Goal: Information Seeking & Learning: Find specific fact

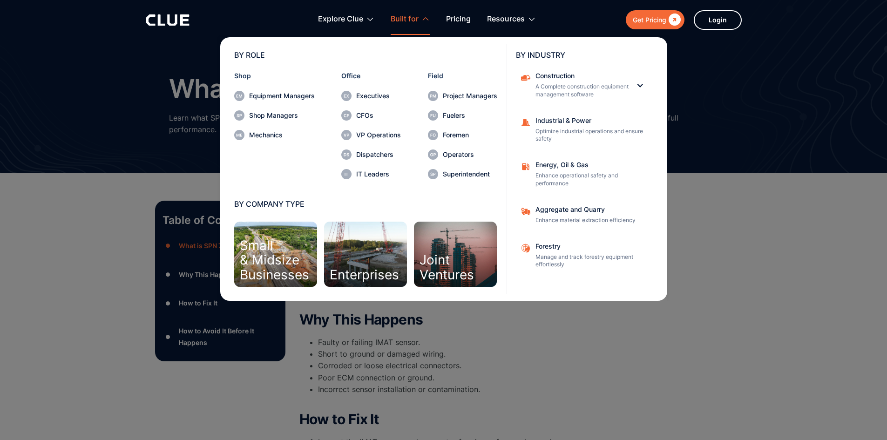
click at [725, 224] on nav "BY ROLE Shop Equipment Managers Shop Managers Mechanics Office Executives CFOs …" at bounding box center [444, 168] width 596 height 266
click at [727, 101] on nav "BY ROLE Shop Equipment Managers Shop Managers Mechanics Office Executives CFOs …" at bounding box center [444, 168] width 596 height 266
click at [710, 70] on nav "BY ROLE Shop Equipment Managers Shop Managers Mechanics Office Executives CFOs …" at bounding box center [444, 168] width 596 height 266
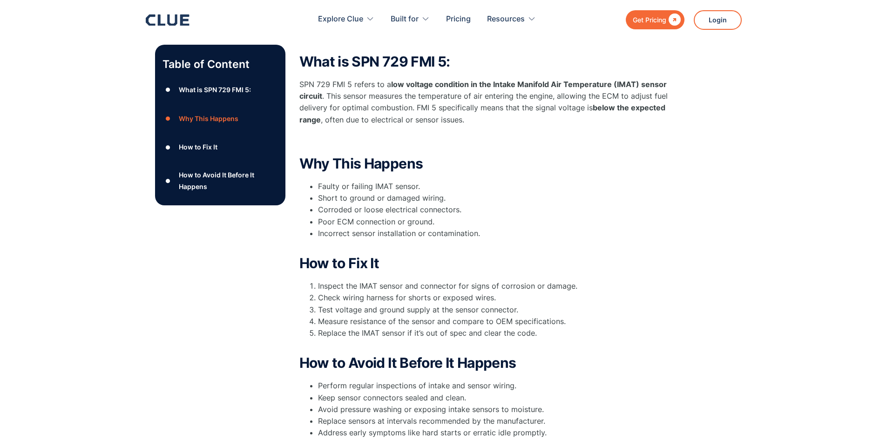
scroll to position [140, 0]
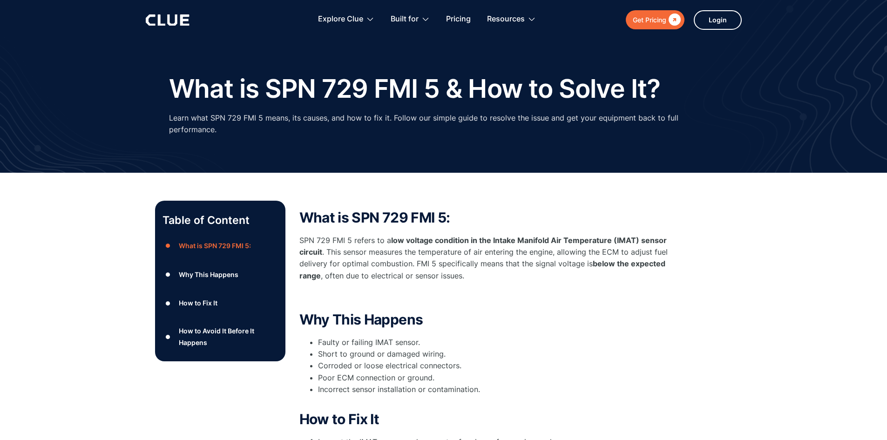
click at [558, 280] on p "SPN 729 FMI 5 refers to a low voltage condition in the Intake Manifold Air Temp…" at bounding box center [485, 258] width 372 height 47
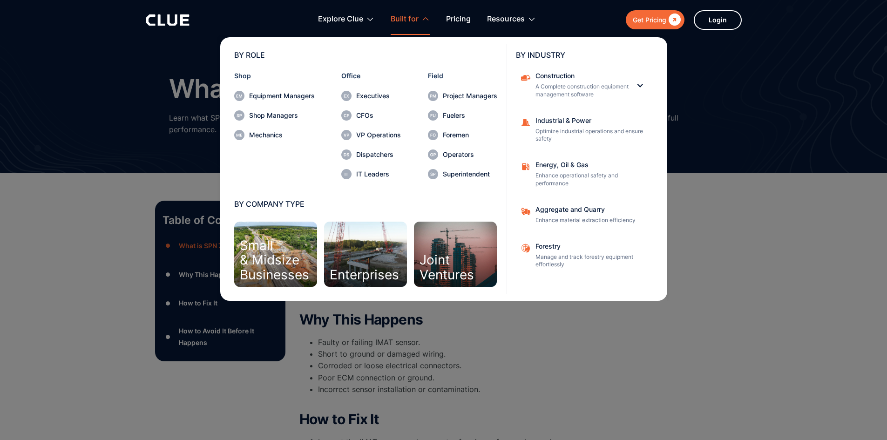
drag, startPoint x: 724, startPoint y: 236, endPoint x: 714, endPoint y: 239, distance: 10.7
click at [724, 236] on nav "BY ROLE Shop Equipment Managers Shop Managers Mechanics Office Executives CFOs …" at bounding box center [444, 168] width 596 height 266
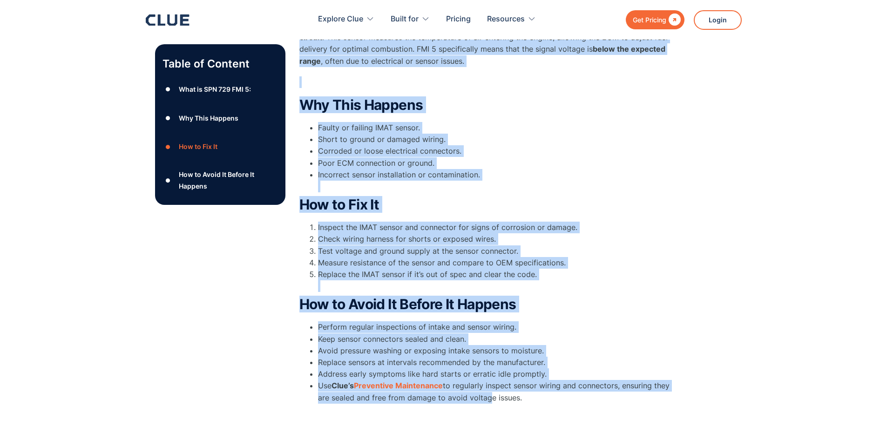
scroll to position [230, 0]
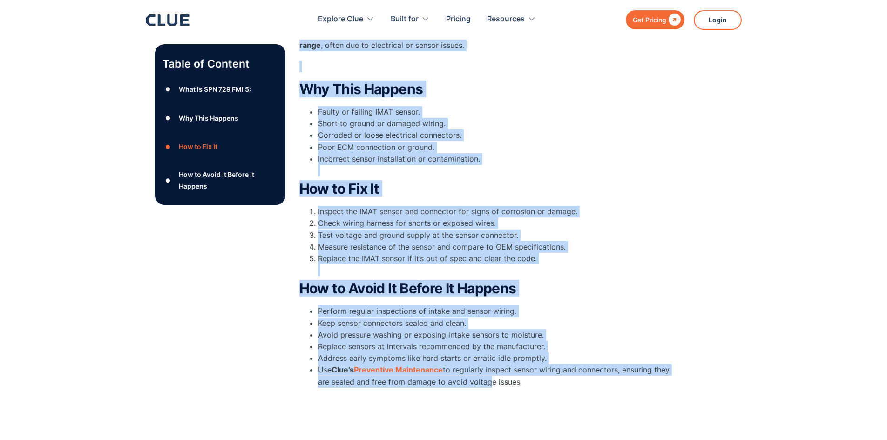
drag, startPoint x: 301, startPoint y: 123, endPoint x: 625, endPoint y: 405, distance: 430.0
click at [625, 405] on div "What is SPN 729 FMI 5: SPN 729 FMI 5 refers to a low voltage condition in the I…" at bounding box center [485, 190] width 372 height 441
copy div "What is SPN 729 FMI 5: SPN 729 FMI 5 refers to a low voltage condition in the I…"
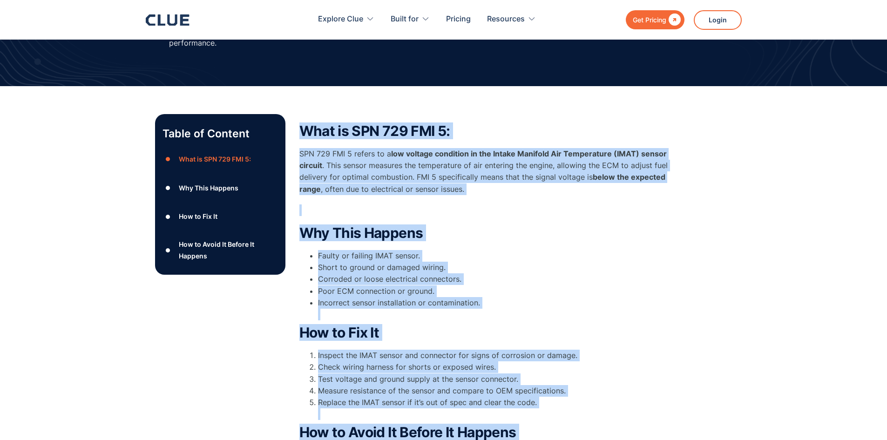
scroll to position [0, 0]
